Goal: Information Seeking & Learning: Learn about a topic

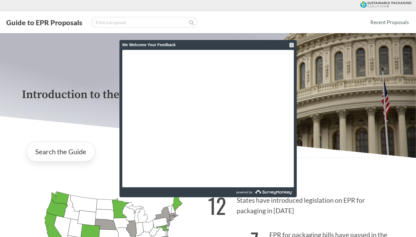
click at [399, 203] on div "Introduction to the Guide for EPR Proposals Search the Guide [US_STATE] Introdu…" at bounding box center [208, 168] width 416 height 271
click at [403, 196] on div "Introduction to the Guide for EPR Proposals Search the Guide [US_STATE] Introdu…" at bounding box center [208, 168] width 416 height 271
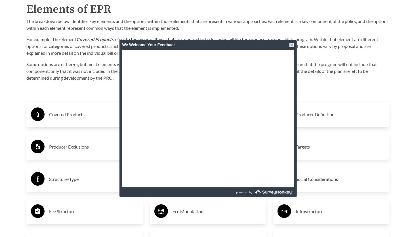
scroll to position [907, 0]
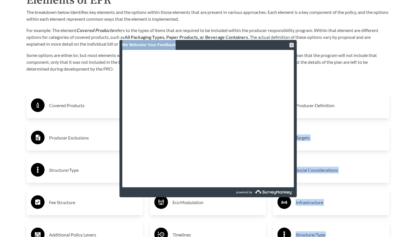
drag, startPoint x: 226, startPoint y: 46, endPoint x: 341, endPoint y: 80, distance: 119.7
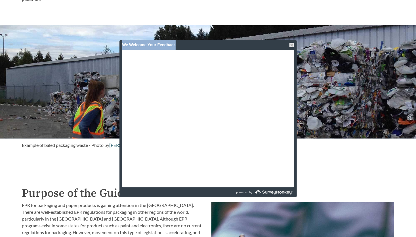
scroll to position [333, 0]
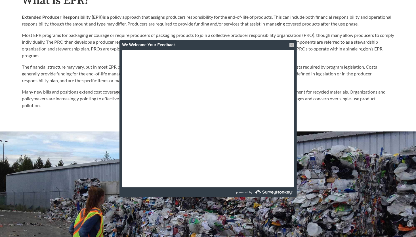
click at [291, 45] on div at bounding box center [291, 45] width 5 height 5
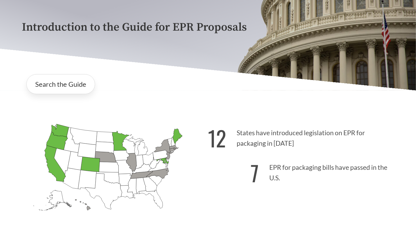
scroll to position [142, 0]
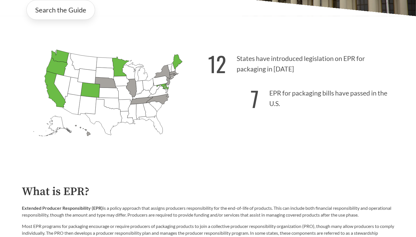
click at [92, 91] on icon "[US_STATE] Passed: 1" at bounding box center [90, 89] width 19 height 15
click at [58, 9] on link "Search the Guide" at bounding box center [60, 10] width 69 height 20
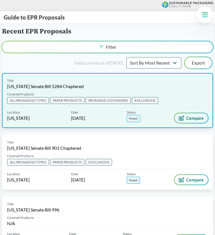
click at [192, 118] on span "Compare" at bounding box center [196, 118] width 18 height 5
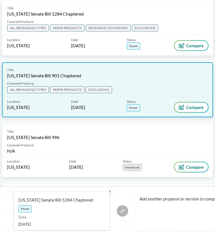
scroll to position [85, 0]
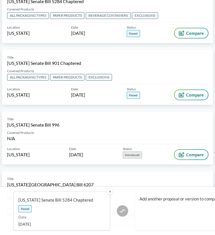
click at [119, 210] on div "Compare" at bounding box center [122, 211] width 11 height 11
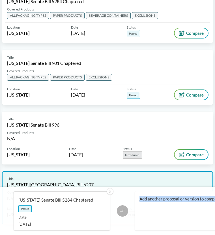
drag, startPoint x: 119, startPoint y: 210, endPoint x: 111, endPoint y: 193, distance: 19.4
click at [111, 193] on button "✕" at bounding box center [110, 191] width 7 height 7
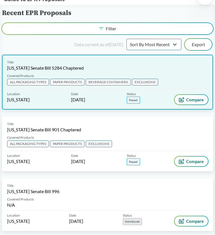
scroll to position [28, 0]
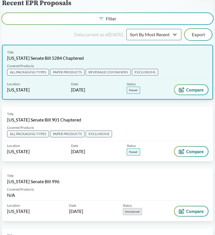
click at [148, 72] on span "EXCLUSIONS" at bounding box center [145, 72] width 26 height 7
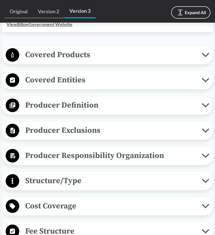
scroll to position [227, 0]
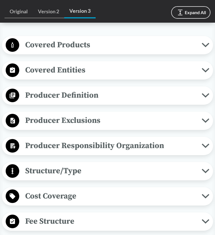
click at [71, 118] on span "Producer Exclusions" at bounding box center [110, 120] width 183 height 13
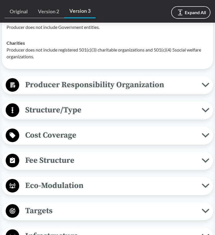
scroll to position [454, 0]
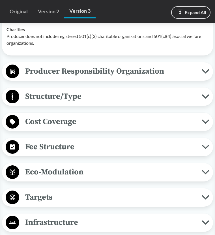
click at [190, 128] on span "Cost Coverage" at bounding box center [110, 121] width 183 height 13
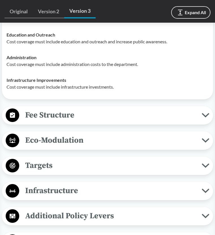
scroll to position [595, 0]
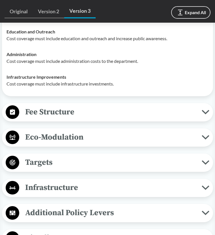
click at [209, 115] on icon at bounding box center [206, 112] width 8 height 5
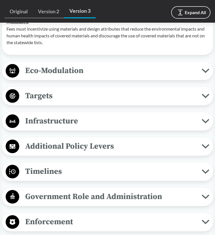
scroll to position [765, 0]
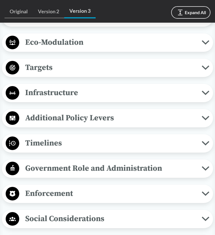
click at [163, 150] on span "Timelines" at bounding box center [110, 143] width 183 height 13
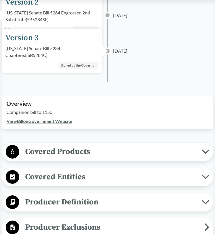
scroll to position [105, 0]
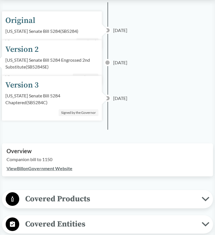
scroll to position [0, 0]
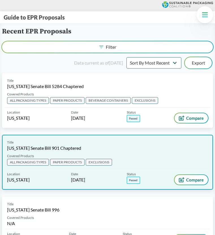
click at [127, 150] on div "Title [US_STATE] Senate Bill 901 Chaptered" at bounding box center [107, 145] width 201 height 11
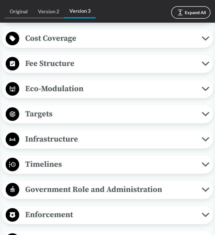
scroll to position [425, 0]
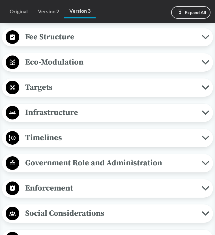
click at [49, 134] on span "Timelines" at bounding box center [110, 138] width 183 height 13
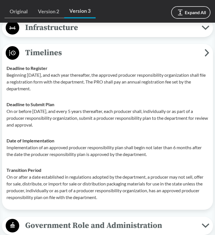
scroll to position [570, 0]
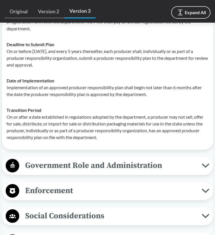
click at [25, 217] on span "Social Considerations" at bounding box center [110, 216] width 183 height 13
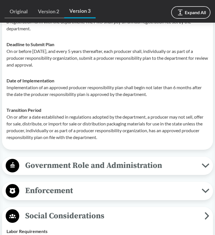
click at [25, 217] on span "Social Considerations" at bounding box center [112, 216] width 186 height 13
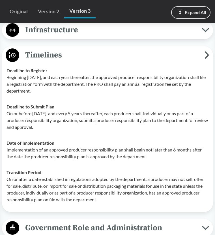
scroll to position [508, 0]
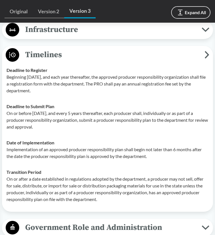
click at [117, 176] on p "On or after a date established in regulations adopted by the department, a prod…" at bounding box center [108, 189] width 202 height 27
click at [207, 51] on icon at bounding box center [207, 55] width 5 height 8
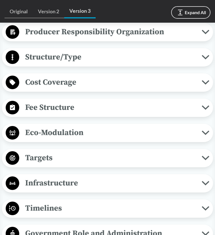
scroll to position [354, 0]
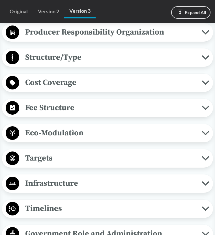
click at [203, 107] on icon at bounding box center [206, 108] width 6 height 3
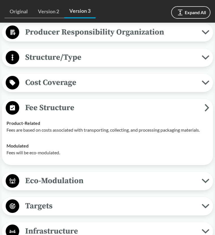
click at [206, 107] on icon at bounding box center [207, 108] width 5 height 8
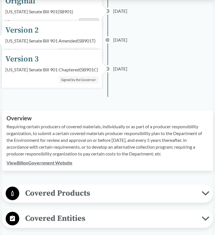
scroll to position [0, 0]
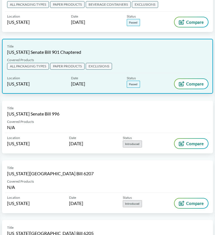
scroll to position [109, 0]
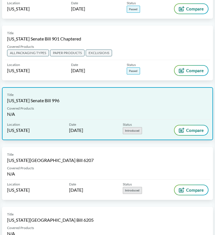
click at [129, 102] on div "Title [US_STATE] Senate Bill 996" at bounding box center [107, 97] width 201 height 11
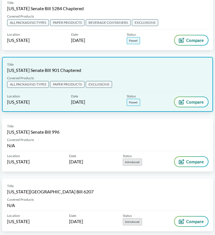
scroll to position [82, 0]
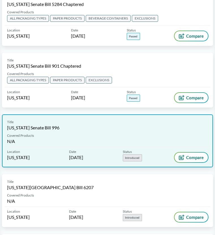
click at [80, 127] on div "Title [US_STATE] Senate Bill 996" at bounding box center [107, 125] width 201 height 11
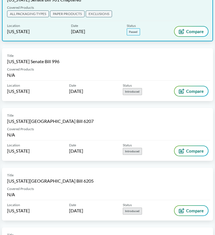
scroll to position [149, 0]
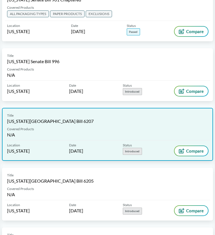
click at [126, 118] on div "Title [US_STATE][GEOGRAPHIC_DATA] Bill 6207" at bounding box center [107, 118] width 201 height 11
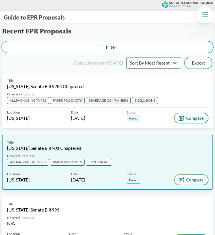
click at [112, 140] on div "Title [US_STATE] Senate Bill 901 Chaptered" at bounding box center [107, 145] width 201 height 11
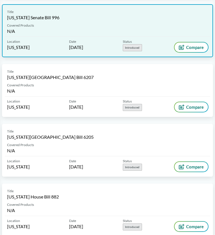
scroll to position [194, 0]
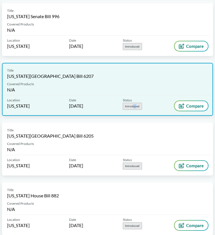
drag, startPoint x: 139, startPoint y: 118, endPoint x: 141, endPoint y: 107, distance: 11.6
click at [141, 107] on div "Title [US_STATE][GEOGRAPHIC_DATA] Bill 6207 Covered Products N/A Location [US_S…" at bounding box center [107, 93] width 211 height 60
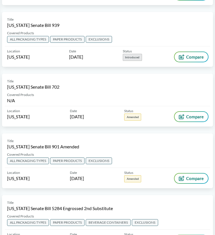
scroll to position [435, 0]
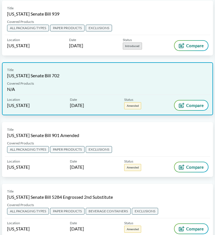
click at [163, 98] on div "Title [US_STATE] Senate Bill 702 Covered Products N/A Location [US_STATE] Date …" at bounding box center [107, 88] width 211 height 53
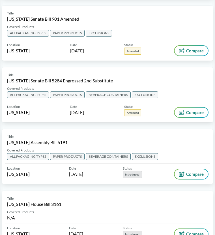
scroll to position [552, 0]
